Goal: Information Seeking & Learning: Learn about a topic

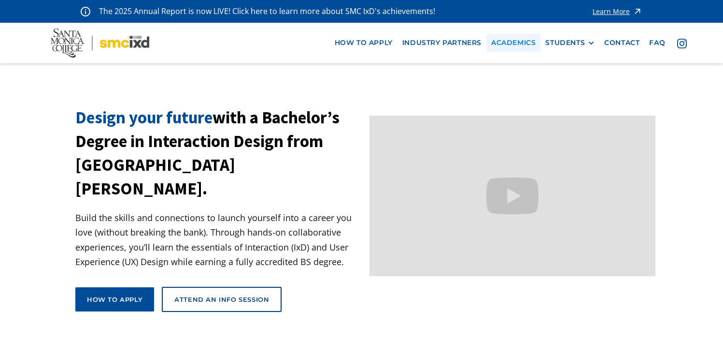
click at [512, 40] on link "Academics" at bounding box center [514, 43] width 54 height 18
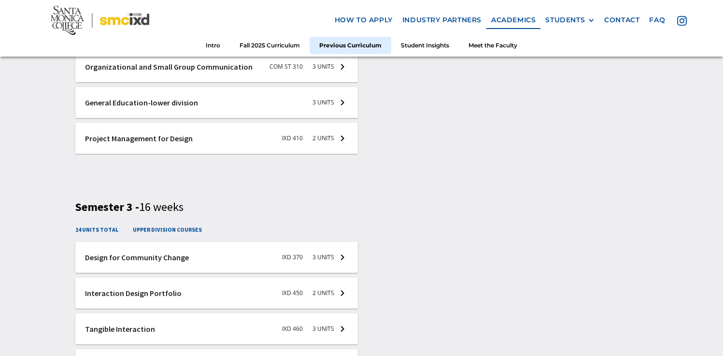
scroll to position [1944, 0]
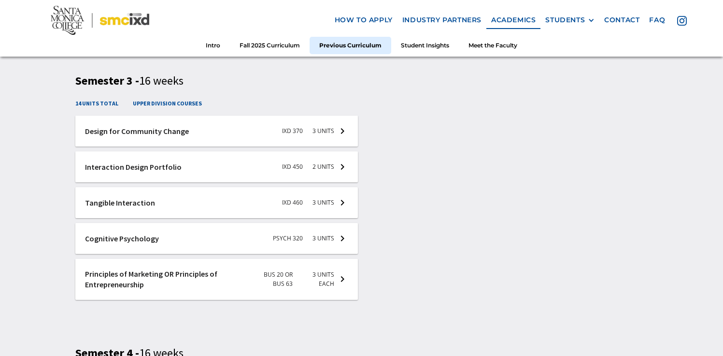
click at [320, 201] on div at bounding box center [216, 202] width 283 height 31
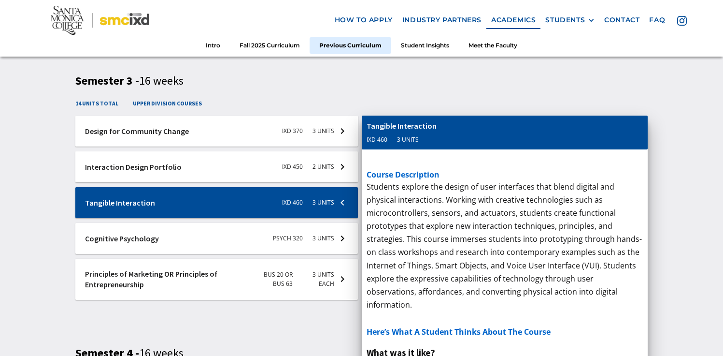
click at [302, 239] on div at bounding box center [216, 238] width 283 height 31
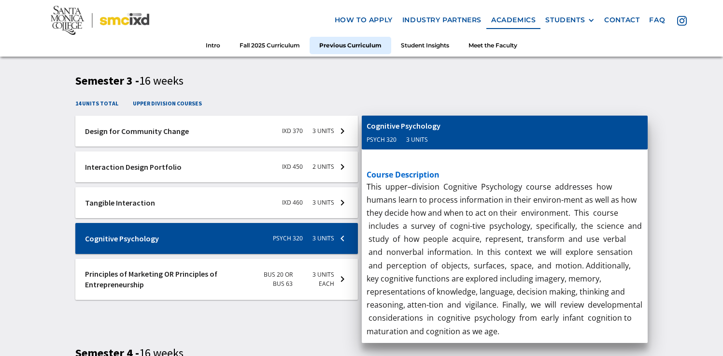
click at [324, 169] on div at bounding box center [216, 166] width 283 height 31
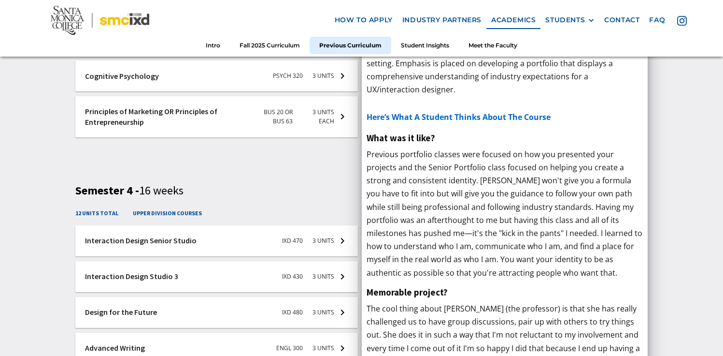
scroll to position [2109, 0]
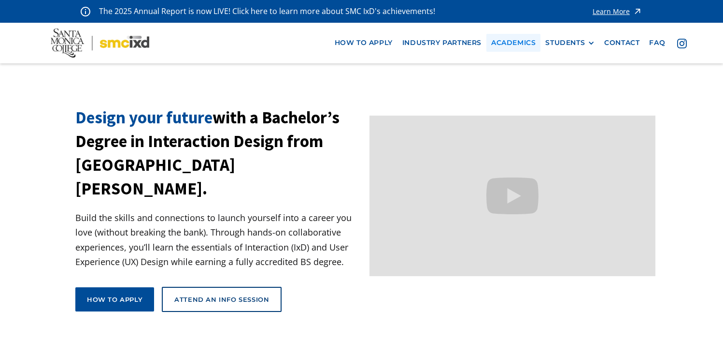
click at [491, 42] on link "Academics" at bounding box center [514, 43] width 54 height 18
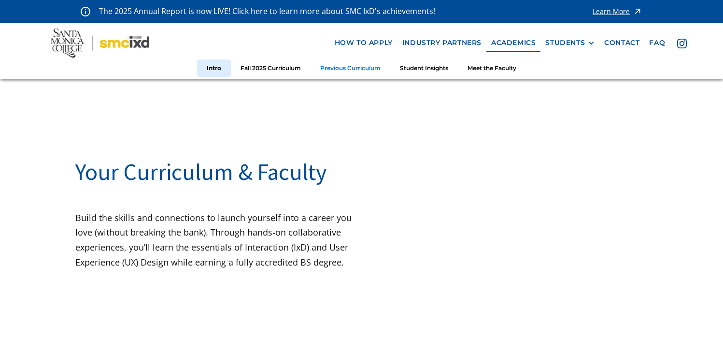
click at [359, 72] on link "Previous Curriculum" at bounding box center [351, 68] width 80 height 18
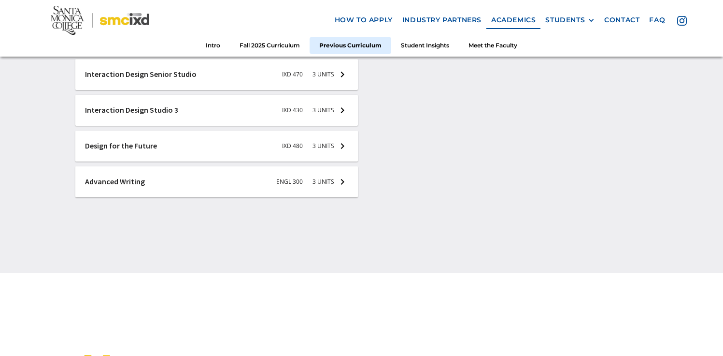
scroll to position [2281, 0]
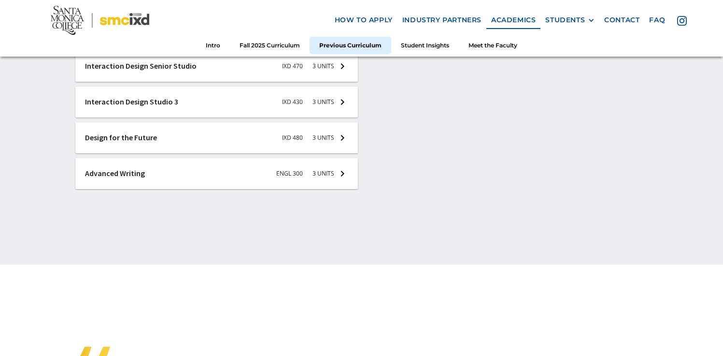
click at [296, 176] on div at bounding box center [216, 173] width 283 height 31
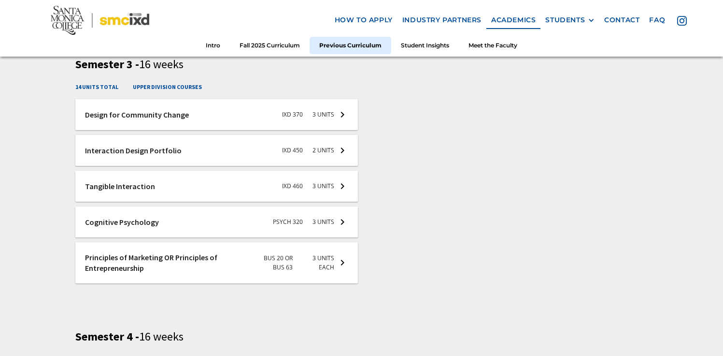
scroll to position [1936, 0]
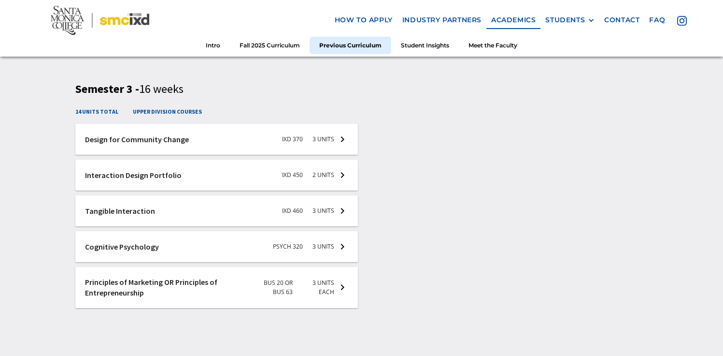
click at [325, 243] on div at bounding box center [216, 246] width 283 height 31
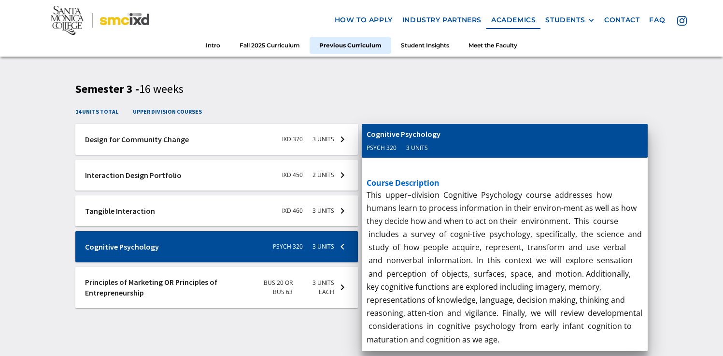
click at [333, 200] on div at bounding box center [216, 210] width 283 height 31
